Goal: Find specific page/section: Find specific page/section

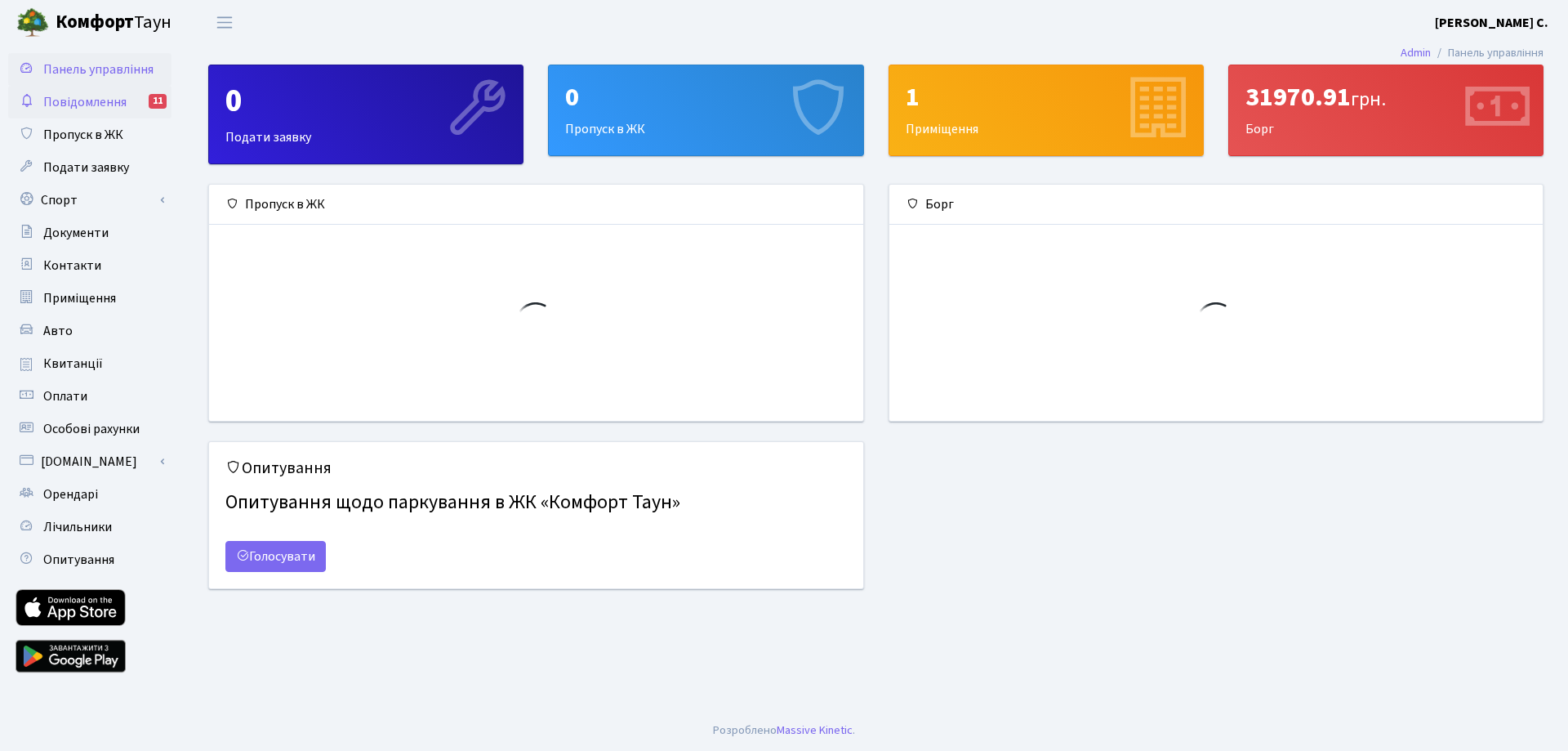
click at [104, 101] on span "Повідомлення" at bounding box center [85, 102] width 83 height 18
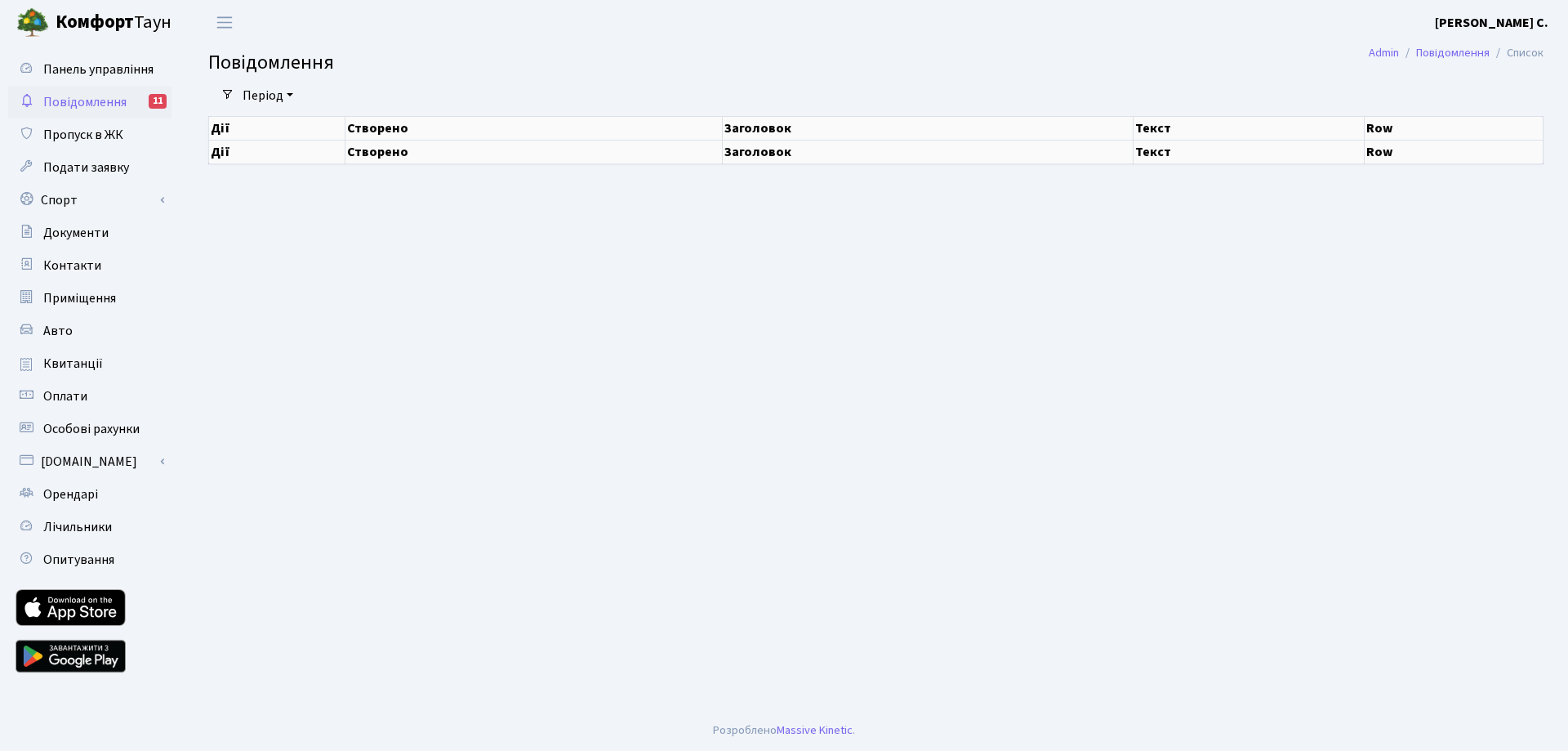
click at [86, 108] on span "Повідомлення" at bounding box center [85, 102] width 83 height 18
select select "25"
